Goal: Task Accomplishment & Management: Use online tool/utility

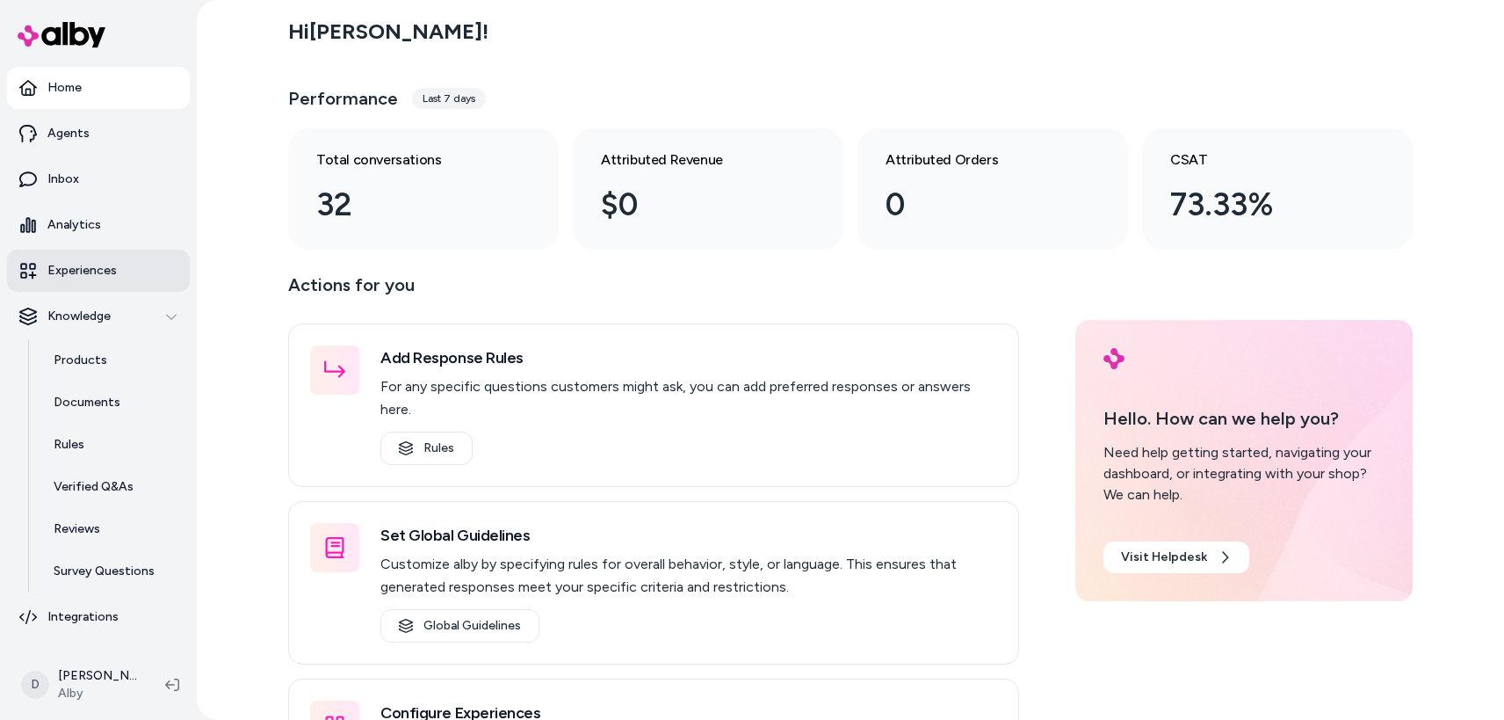
click at [106, 274] on p "Experiences" at bounding box center [81, 271] width 69 height 18
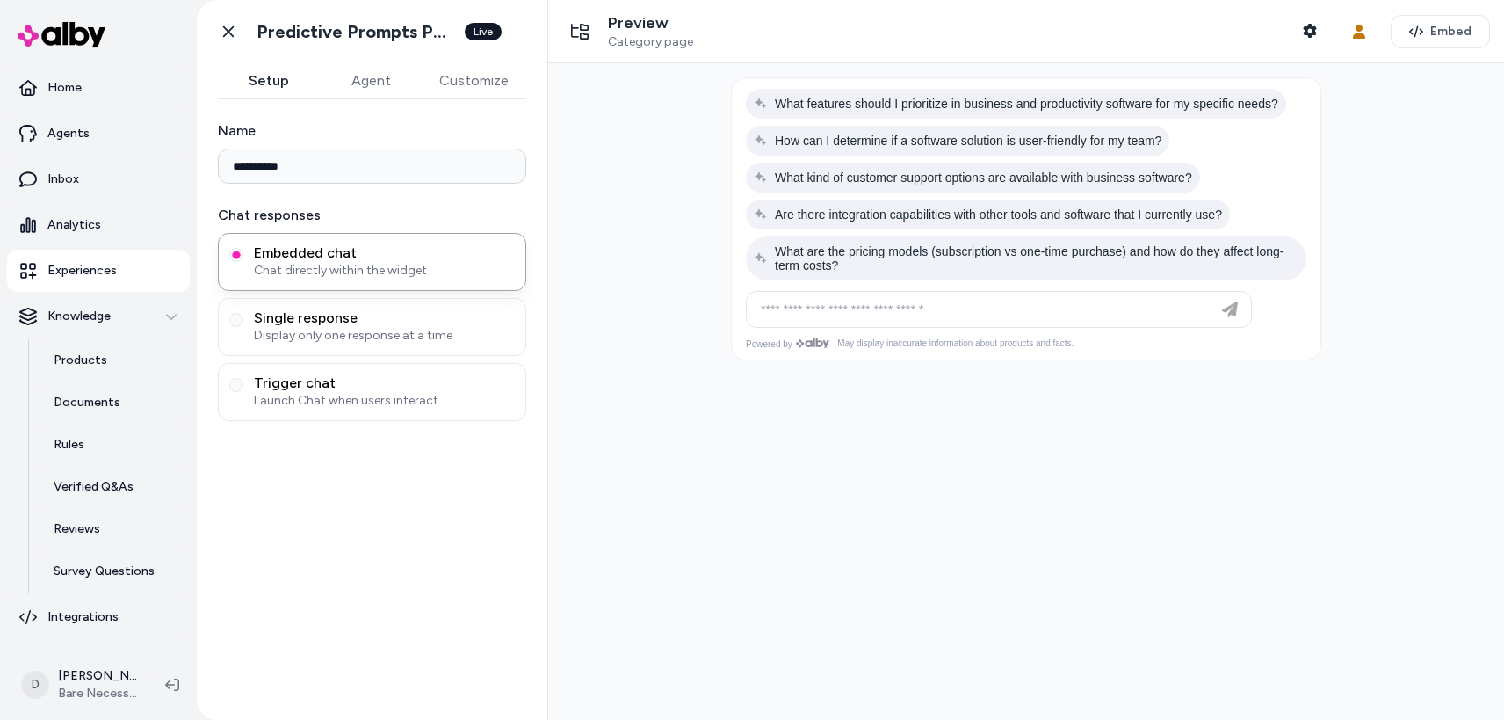
type input "**********"
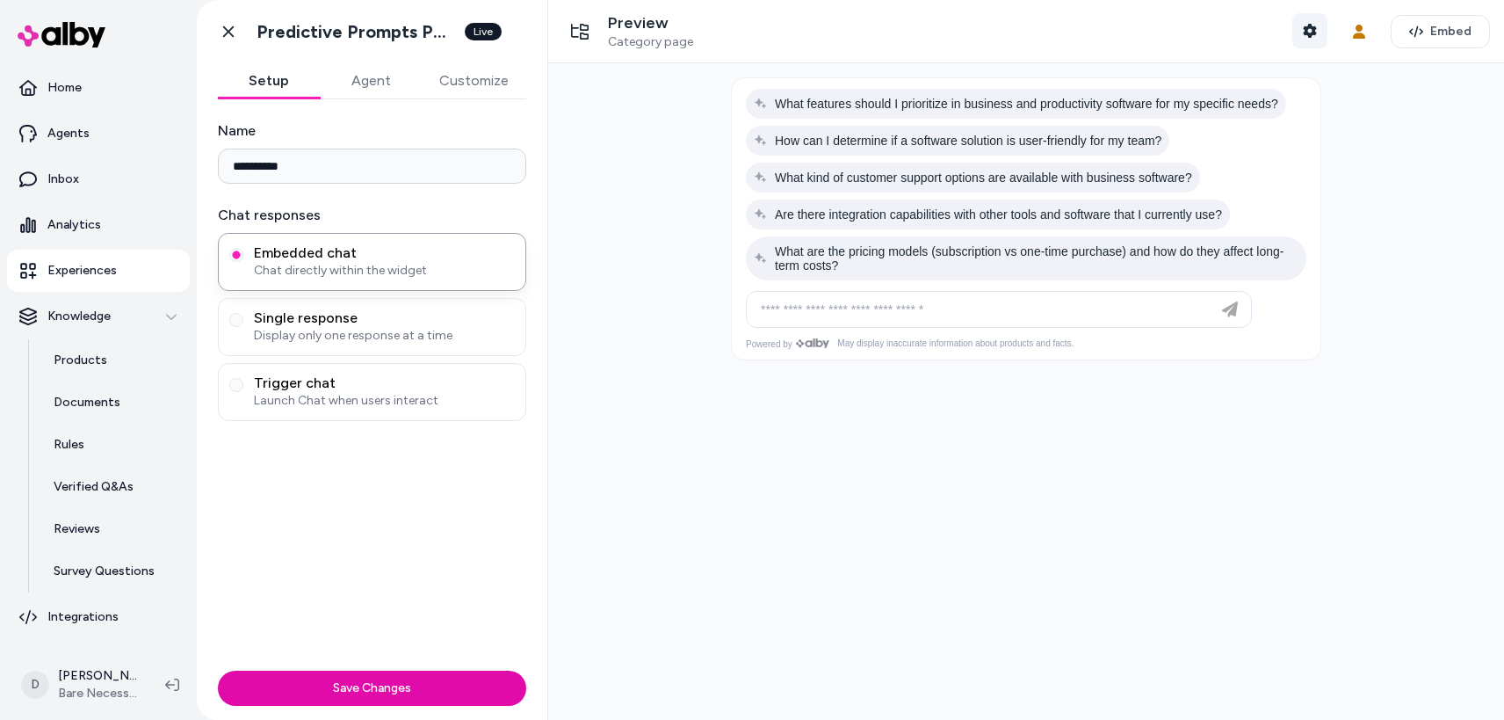
click at [1323, 25] on button "Shopper Context" at bounding box center [1310, 30] width 35 height 35
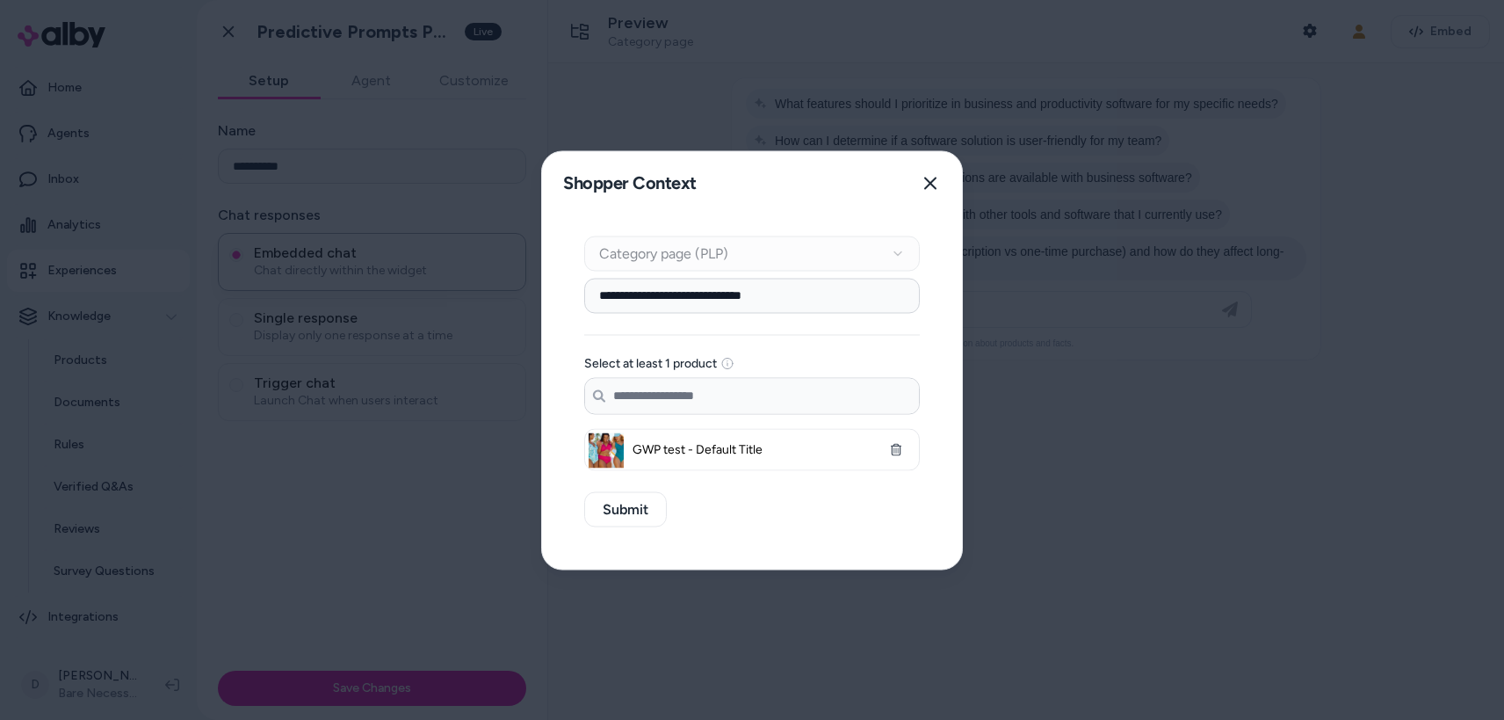
click at [755, 252] on div "Context Type Category page (PLP)" at bounding box center [752, 253] width 336 height 35
click at [902, 250] on div "Context Type Category page (PLP)" at bounding box center [752, 253] width 336 height 35
click at [654, 449] on span "GWP test - Default Title" at bounding box center [752, 449] width 239 height 18
click at [720, 448] on span "GWP test - Default Title" at bounding box center [752, 449] width 239 height 18
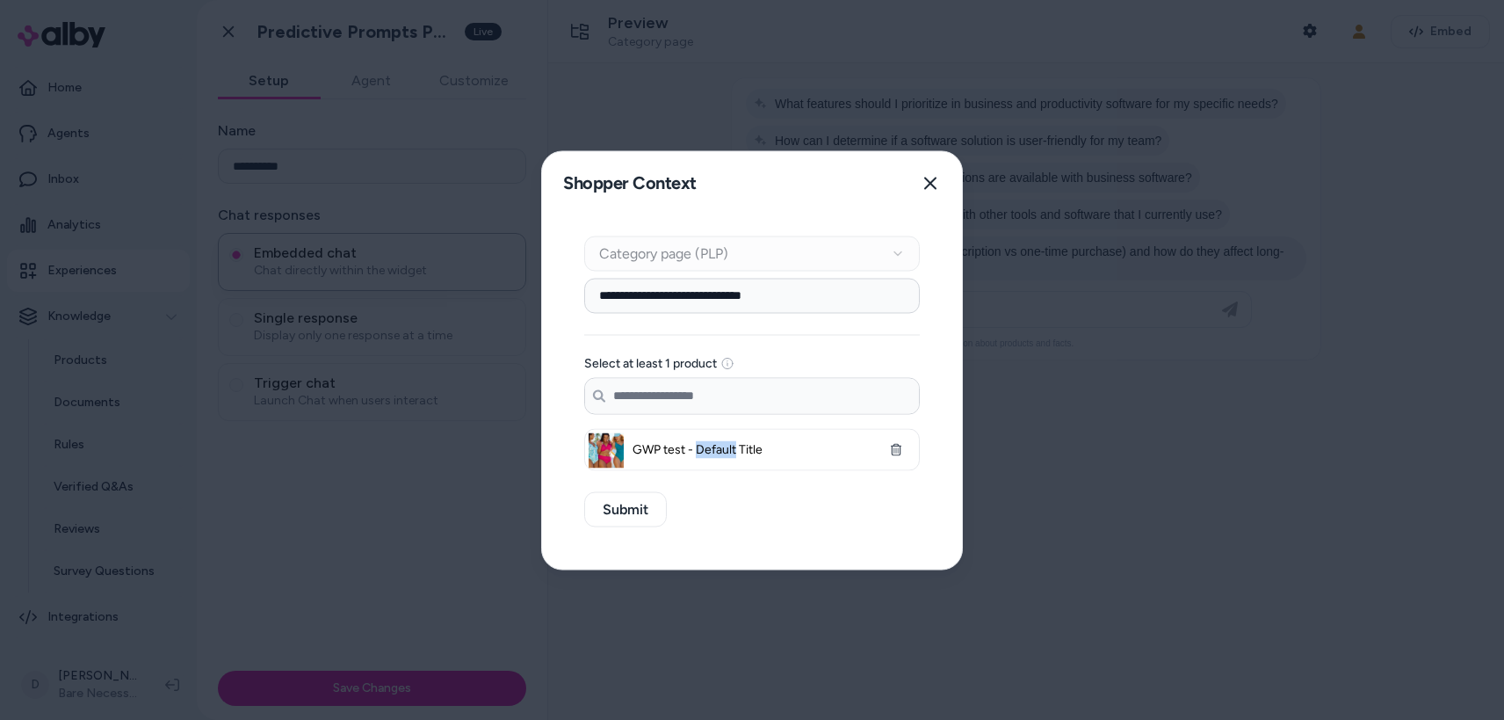
click at [720, 448] on span "GWP test - Default Title" at bounding box center [752, 449] width 239 height 18
click at [750, 448] on span "GWP test - Default Title" at bounding box center [752, 449] width 239 height 18
click at [791, 448] on span "GWP test - Default Title" at bounding box center [752, 449] width 239 height 18
click at [939, 173] on button "Close" at bounding box center [930, 182] width 35 height 35
